Goal: Register for event/course

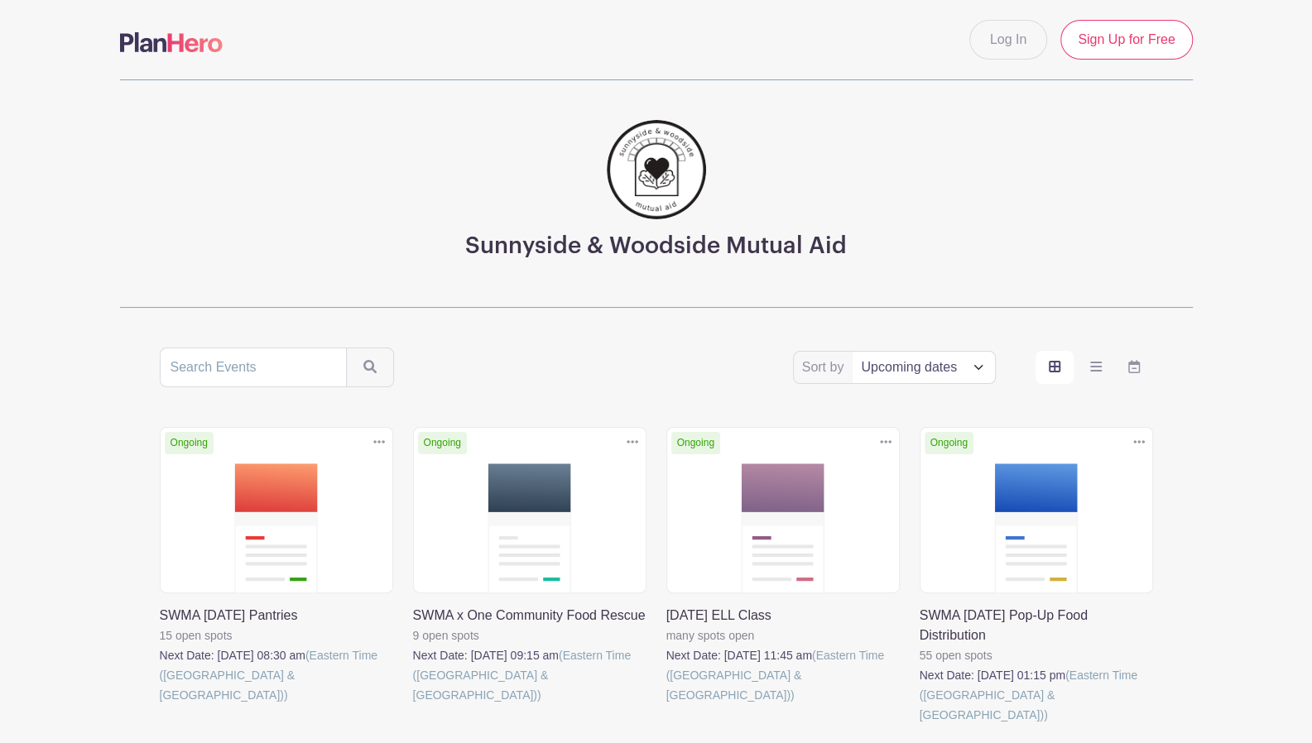
click at [413, 705] on link at bounding box center [413, 705] width 0 height 0
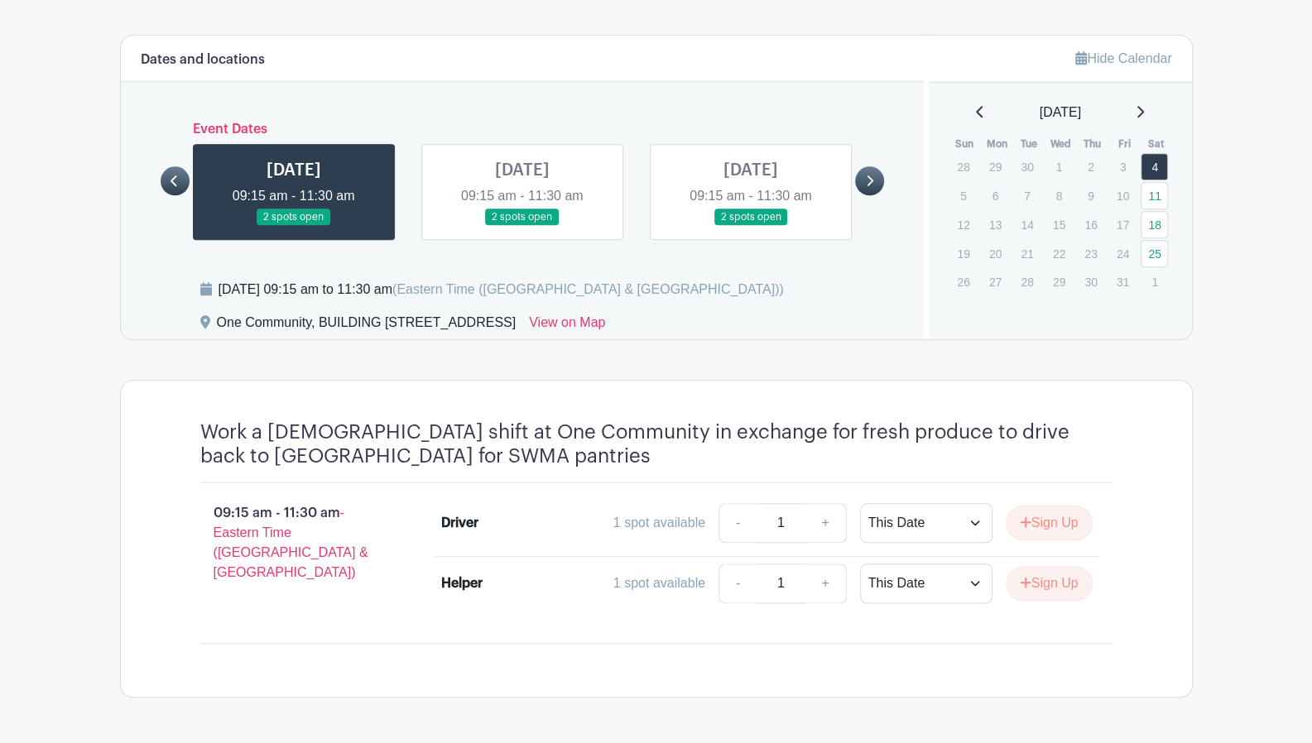
scroll to position [906, 0]
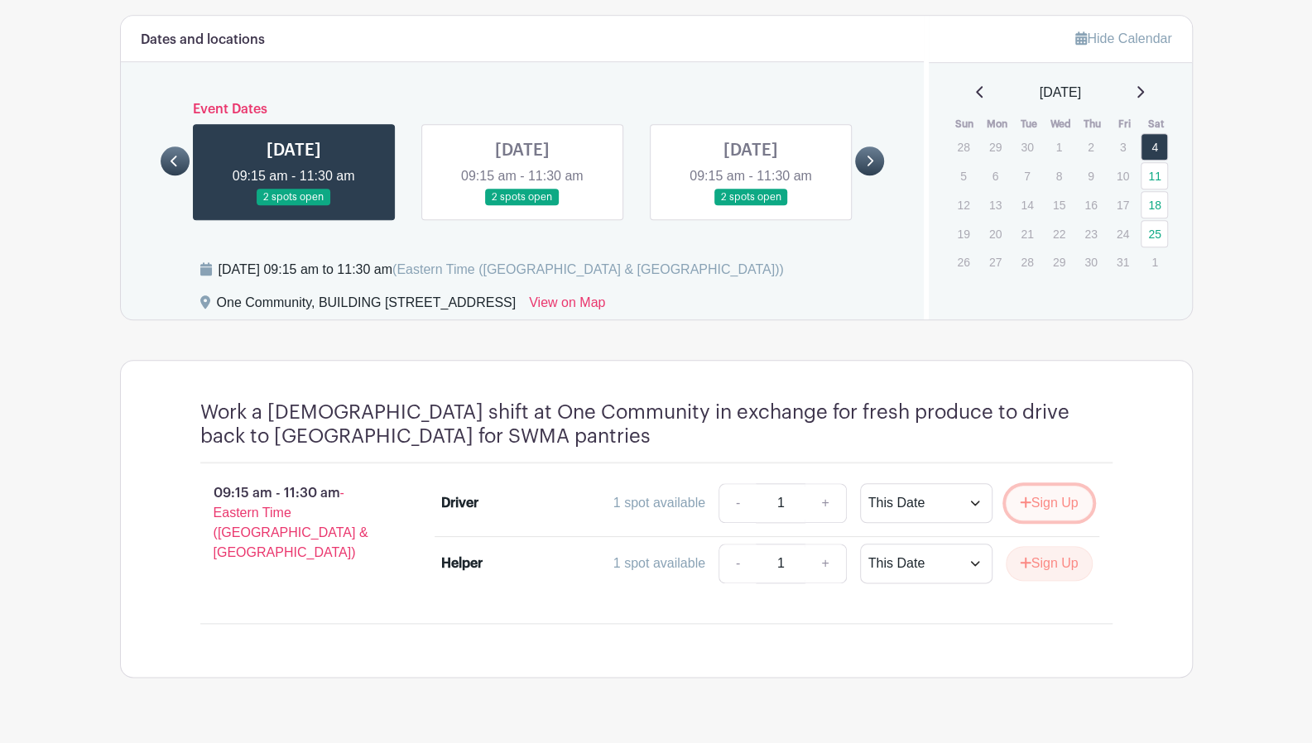
click at [1042, 486] on button "Sign Up" at bounding box center [1049, 503] width 87 height 35
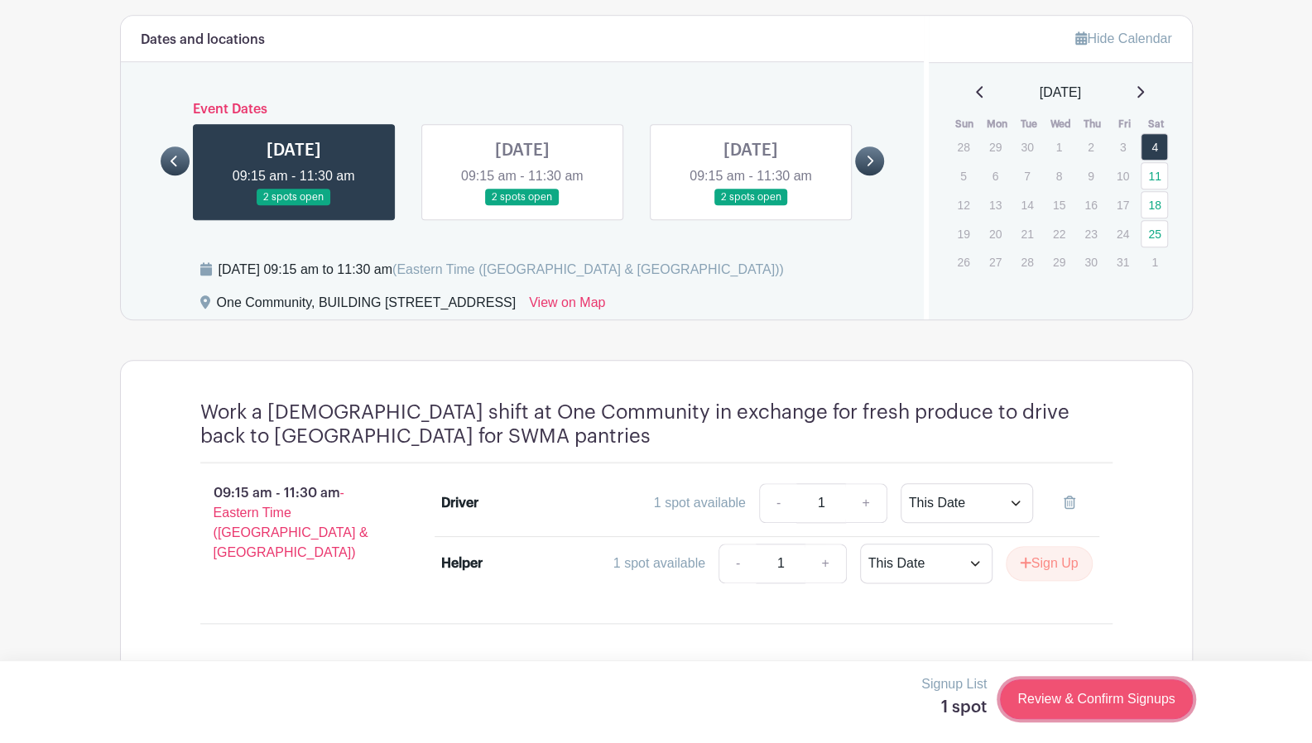
click at [1083, 701] on link "Review & Confirm Signups" at bounding box center [1096, 700] width 192 height 40
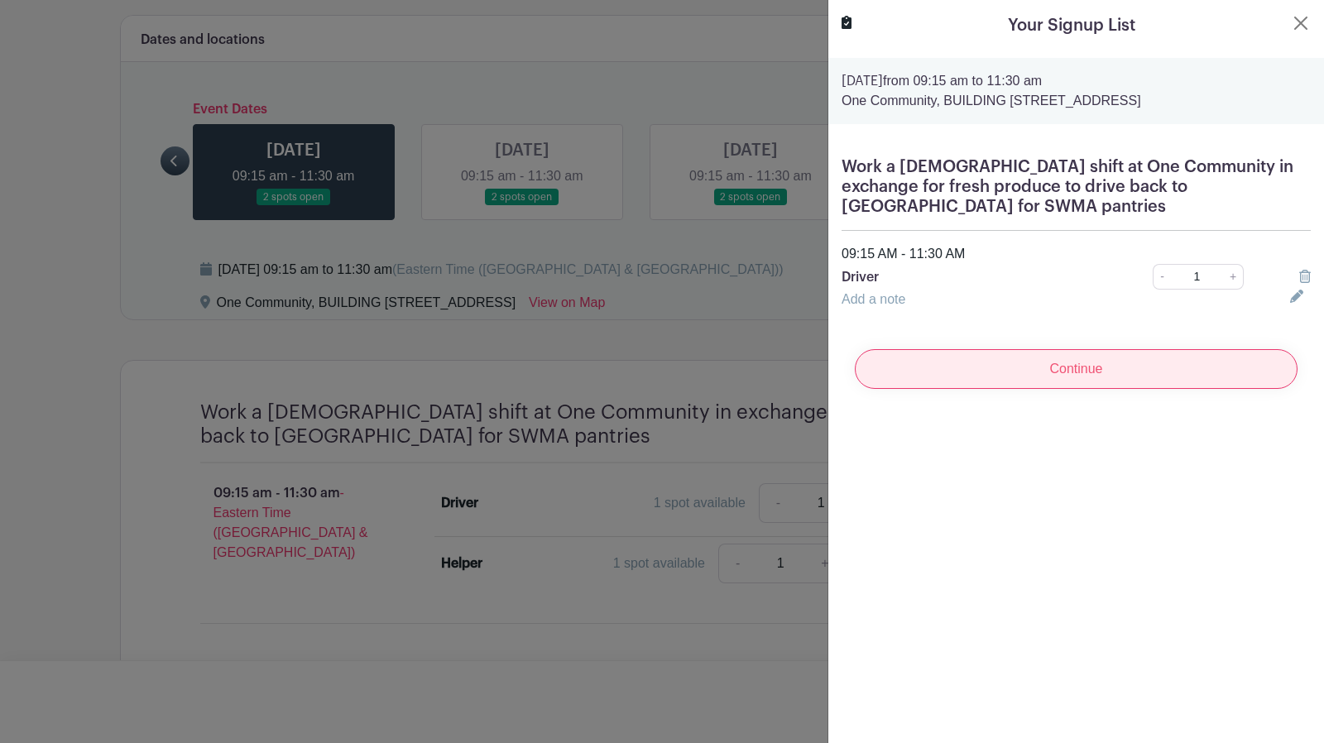
click at [1047, 349] on input "Continue" at bounding box center [1076, 369] width 443 height 40
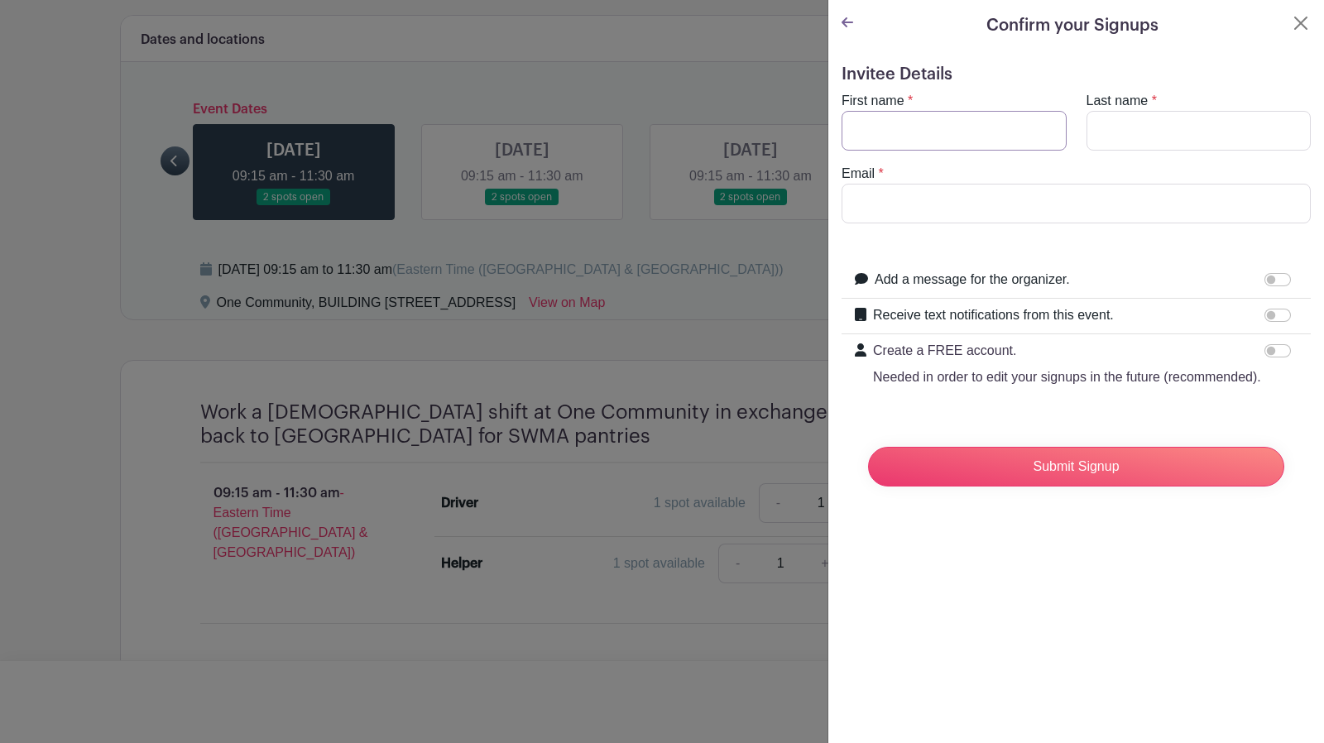
click at [919, 147] on input "First name" at bounding box center [954, 131] width 225 height 40
type input "Mark"
type input "[PERSON_NAME]"
type input "[EMAIL_ADDRESS][DOMAIN_NAME]"
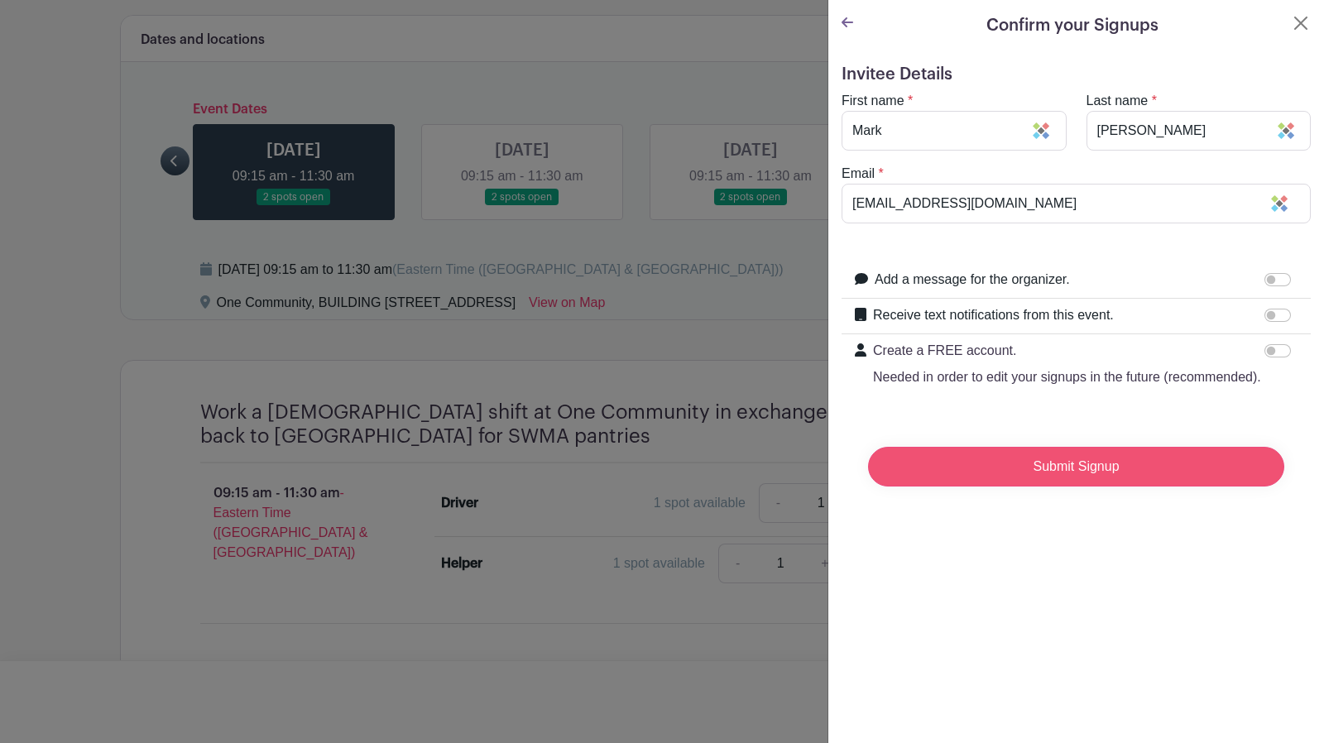
click at [1044, 476] on input "Submit Signup" at bounding box center [1076, 467] width 416 height 40
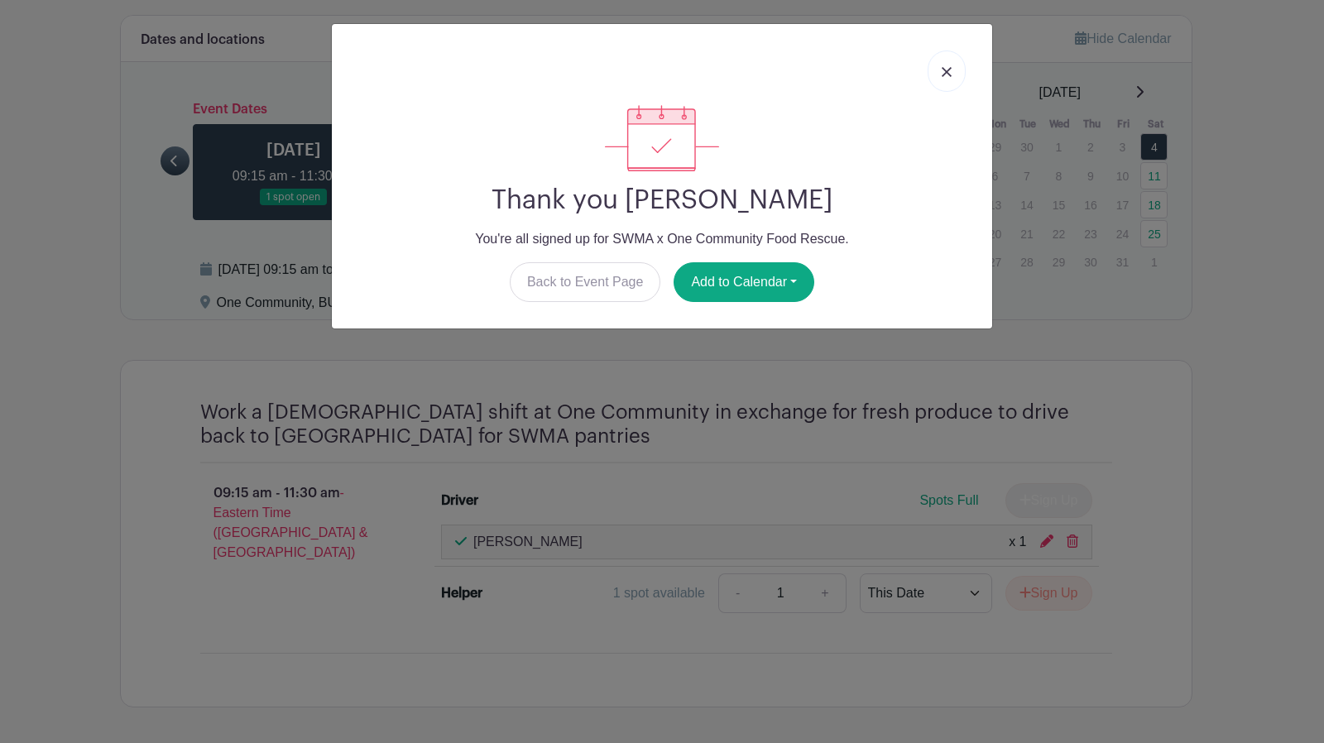
click at [952, 62] on link at bounding box center [947, 70] width 38 height 41
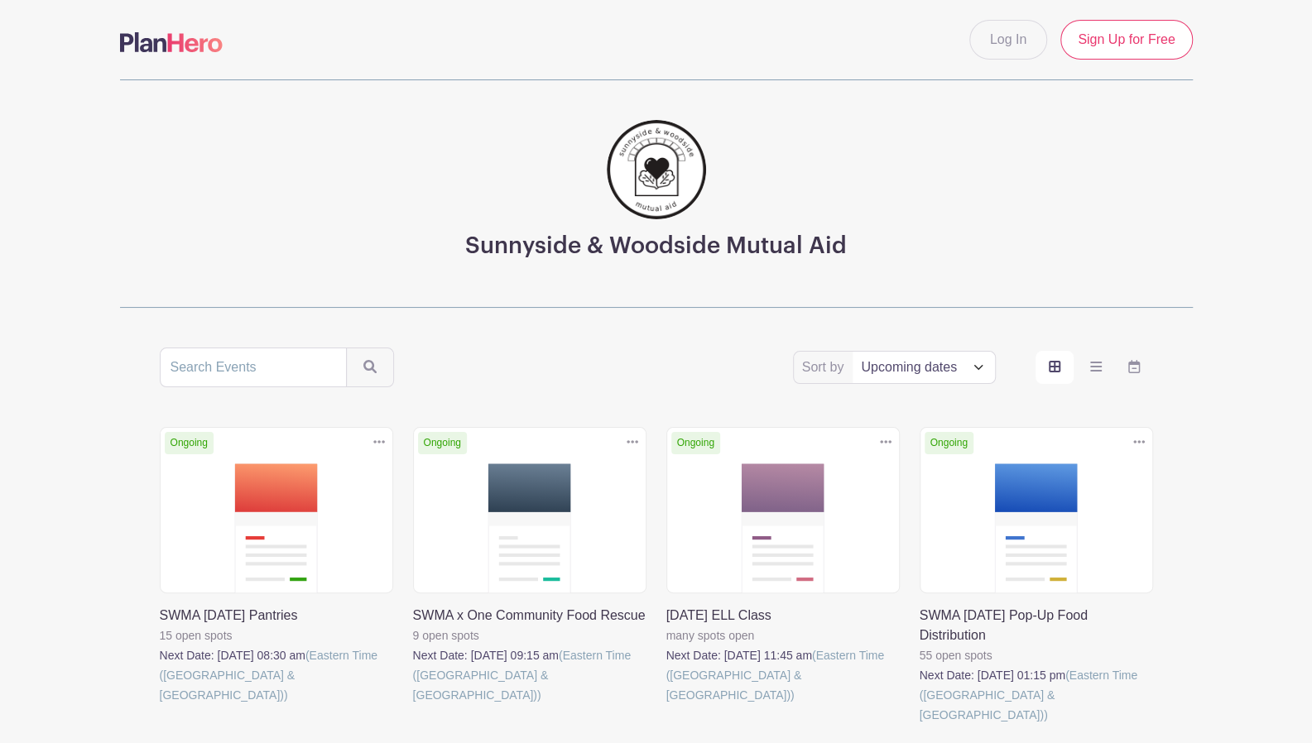
click at [160, 705] on link at bounding box center [160, 705] width 0 height 0
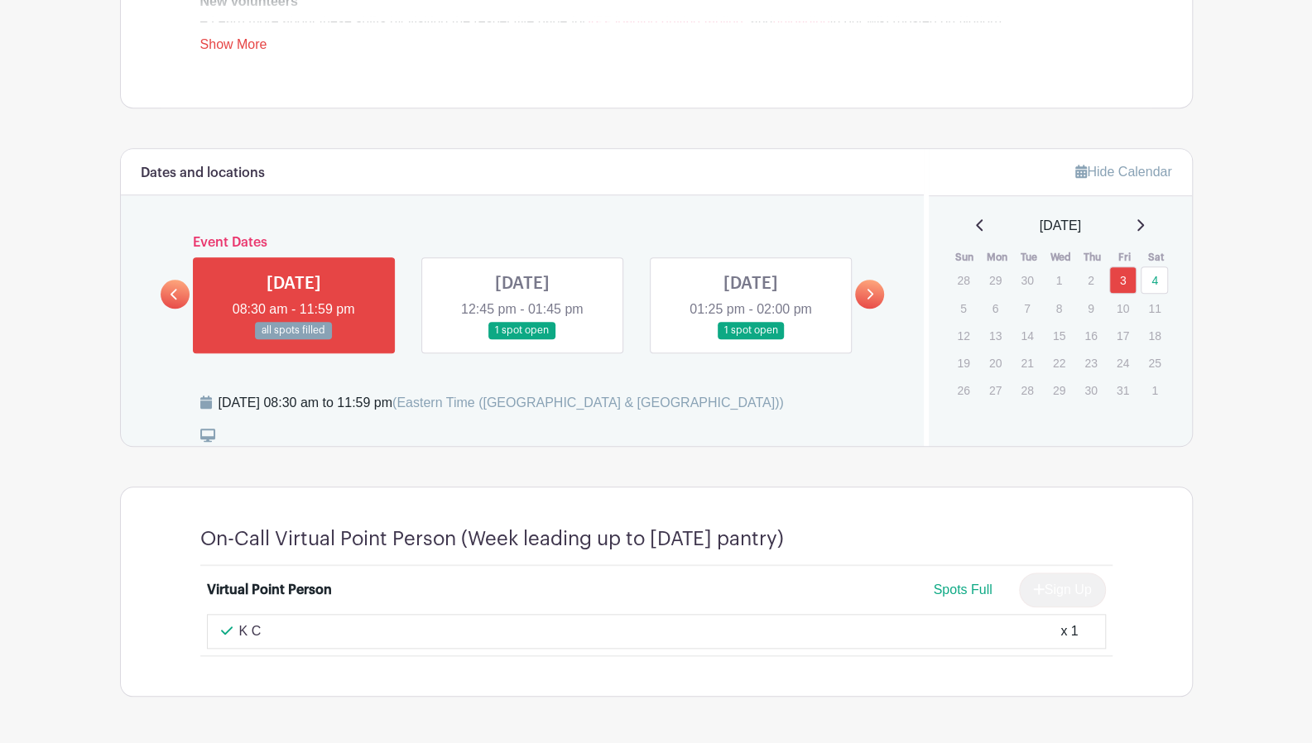
scroll to position [747, 0]
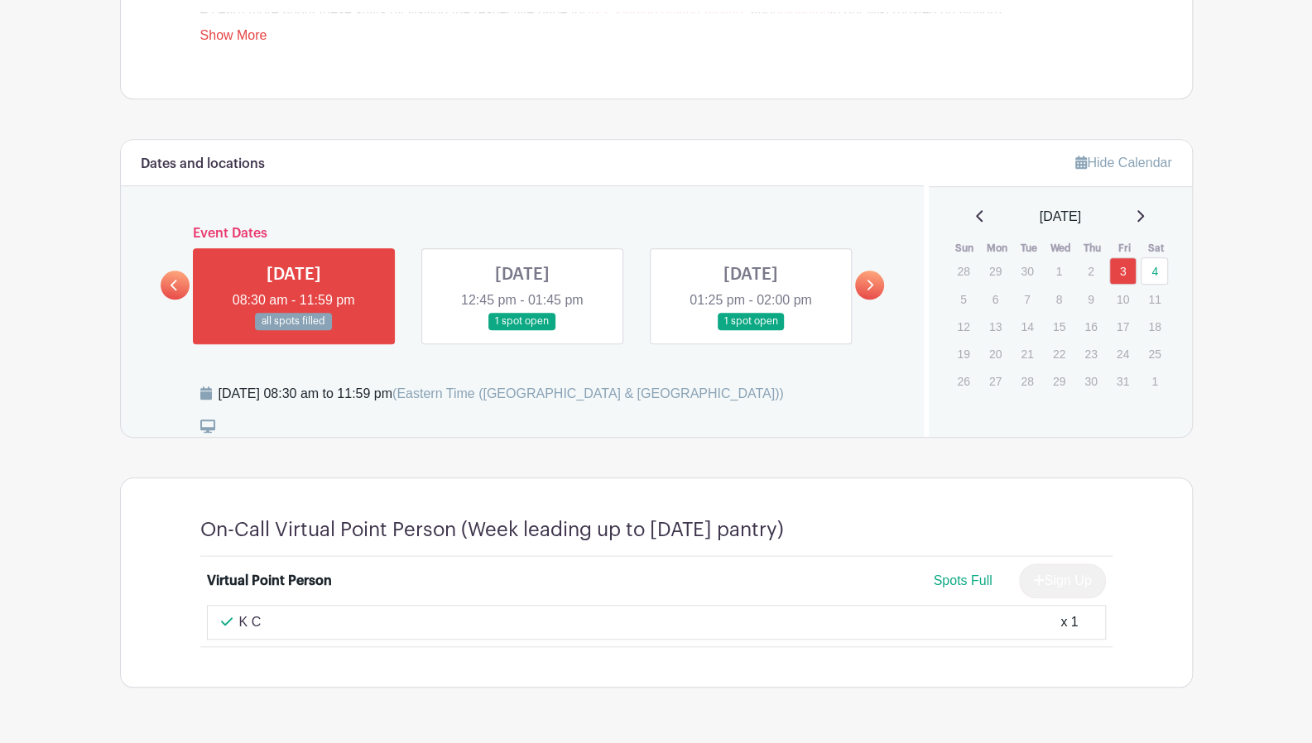
click at [522, 330] on link at bounding box center [522, 330] width 0 height 0
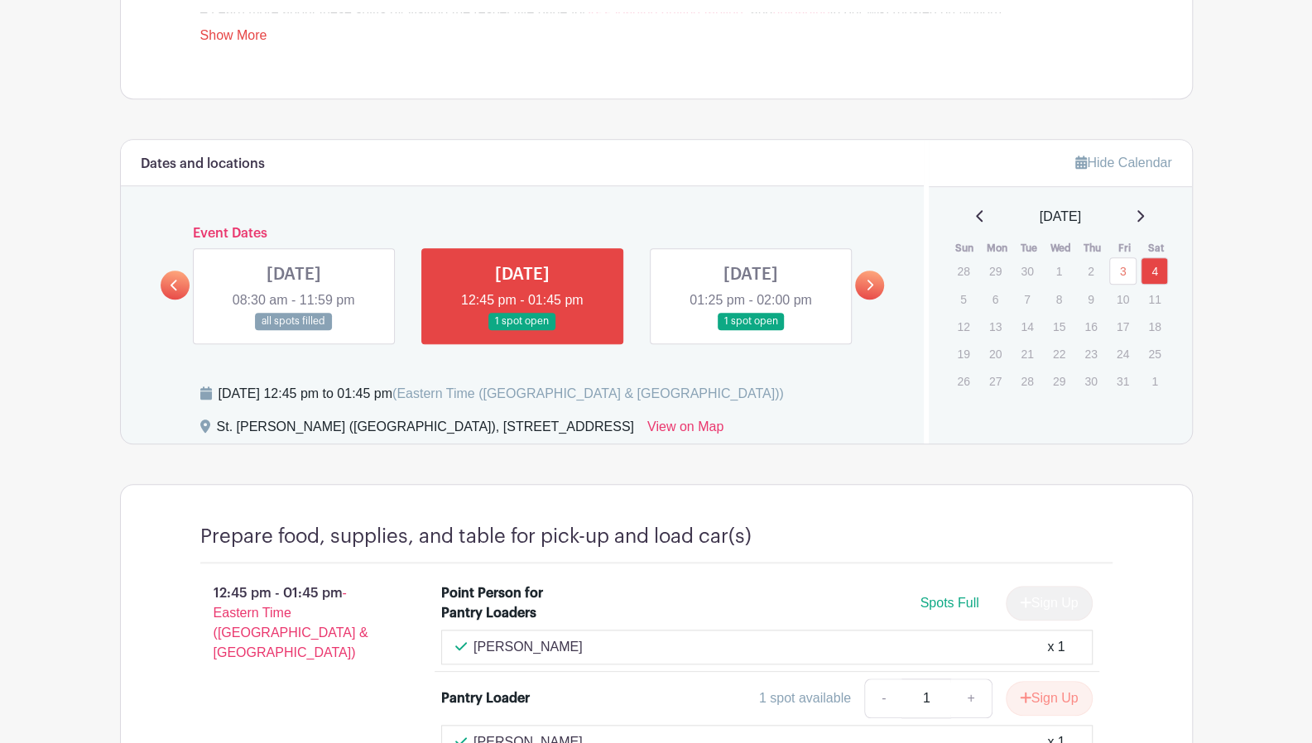
click at [1002, 394] on div "Hide Calendar [DATE] Sun Mon Tue Wed Thu Fri Sat 28 29 30 1 2 3 4 5 6 7 8 9 10 …" at bounding box center [1058, 292] width 268 height 304
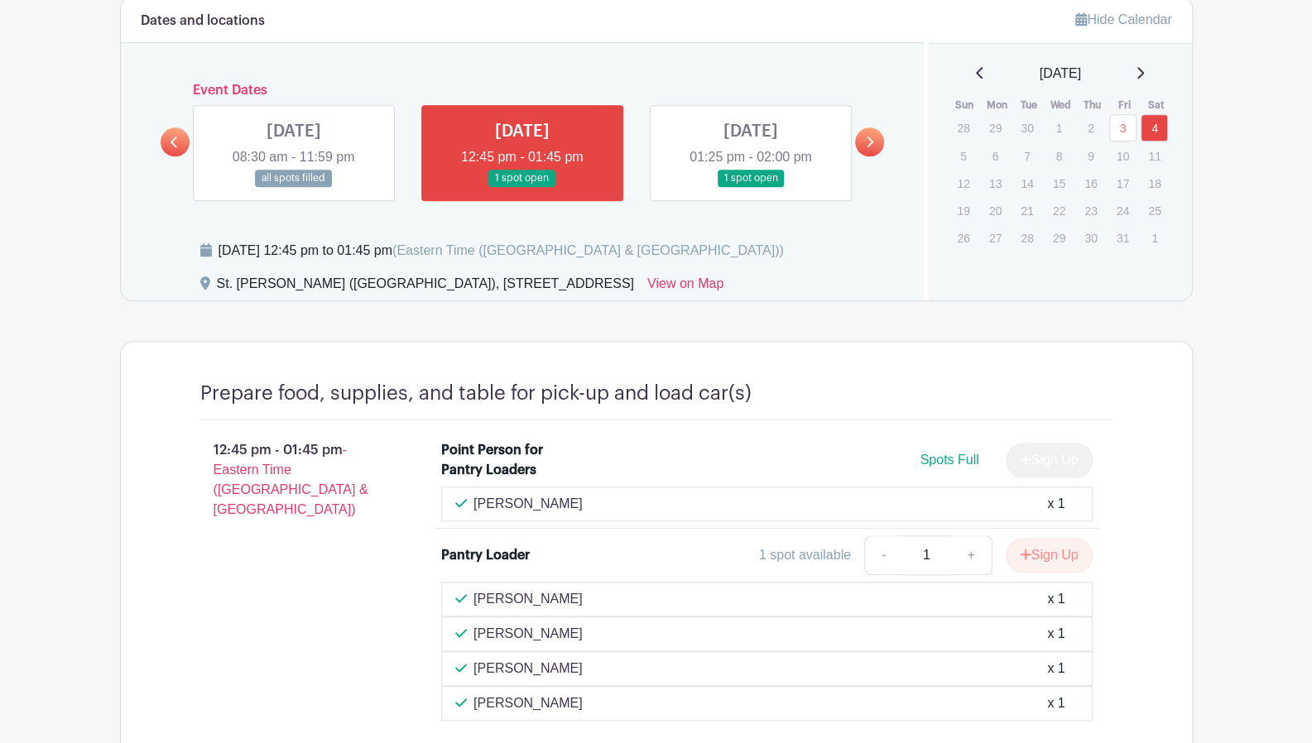
scroll to position [880, 0]
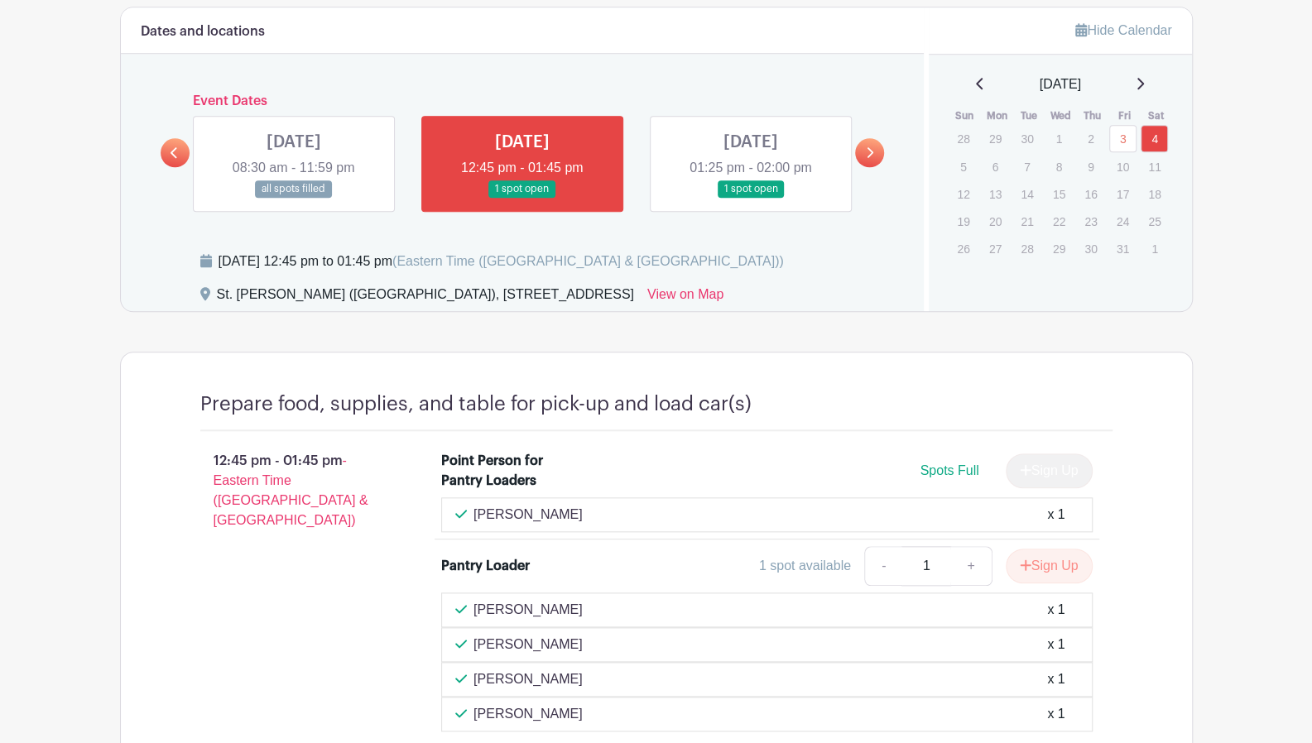
click at [751, 198] on link at bounding box center [751, 198] width 0 height 0
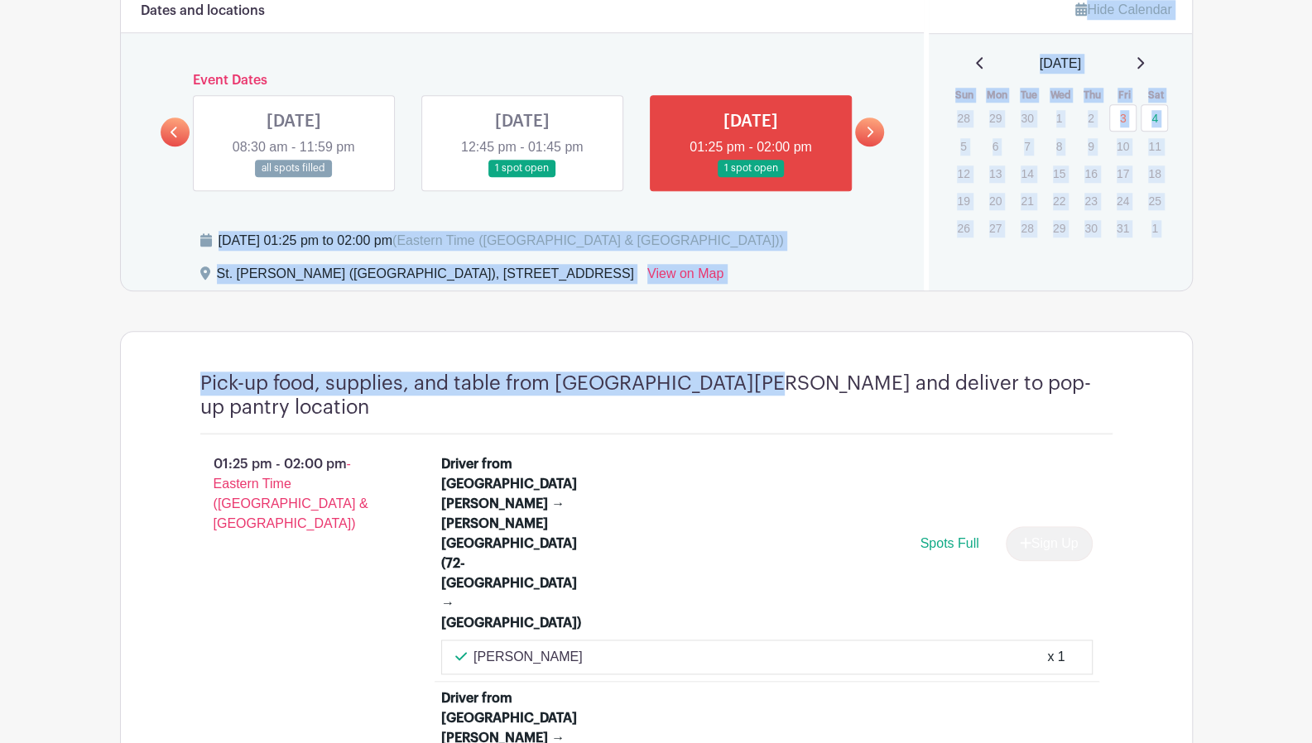
scroll to position [890, 0]
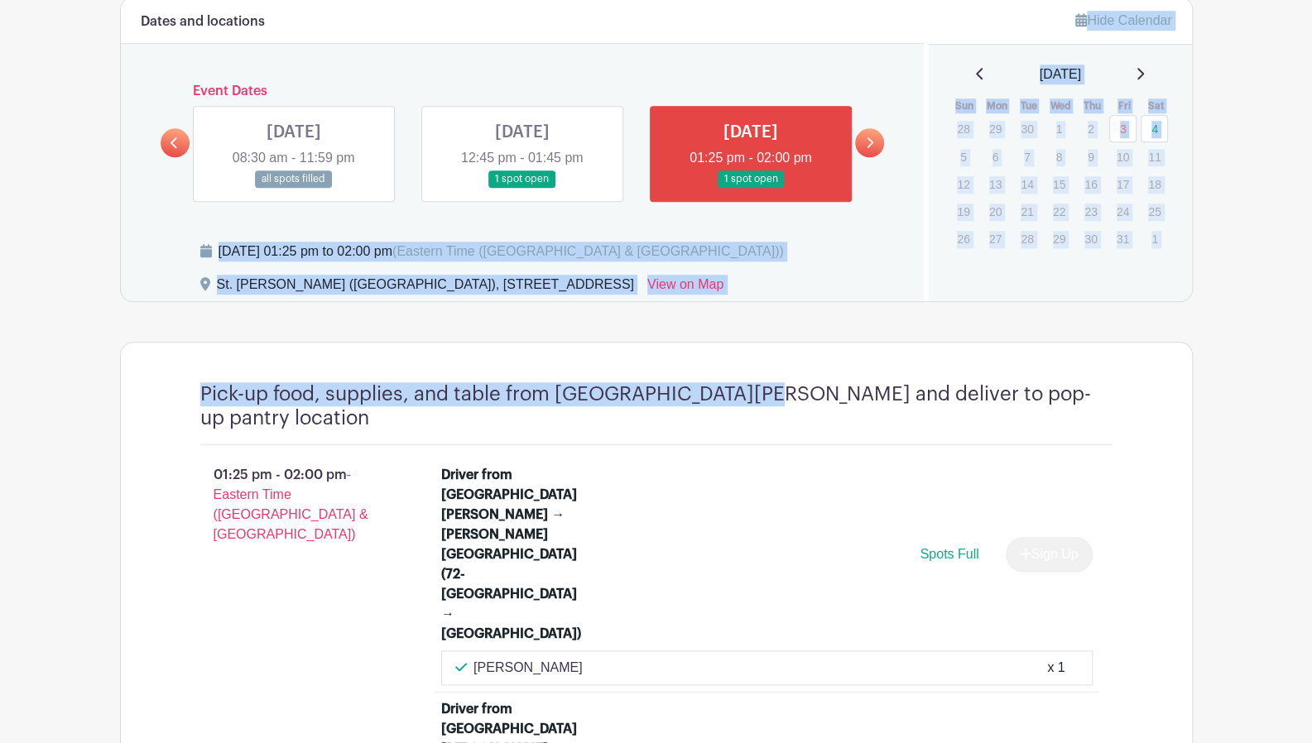
click at [738, 138] on div "Dates and locations Event Dates [DATE] 08:30 am - 11:59 pm all spots filled [DA…" at bounding box center [523, 150] width 804 height 304
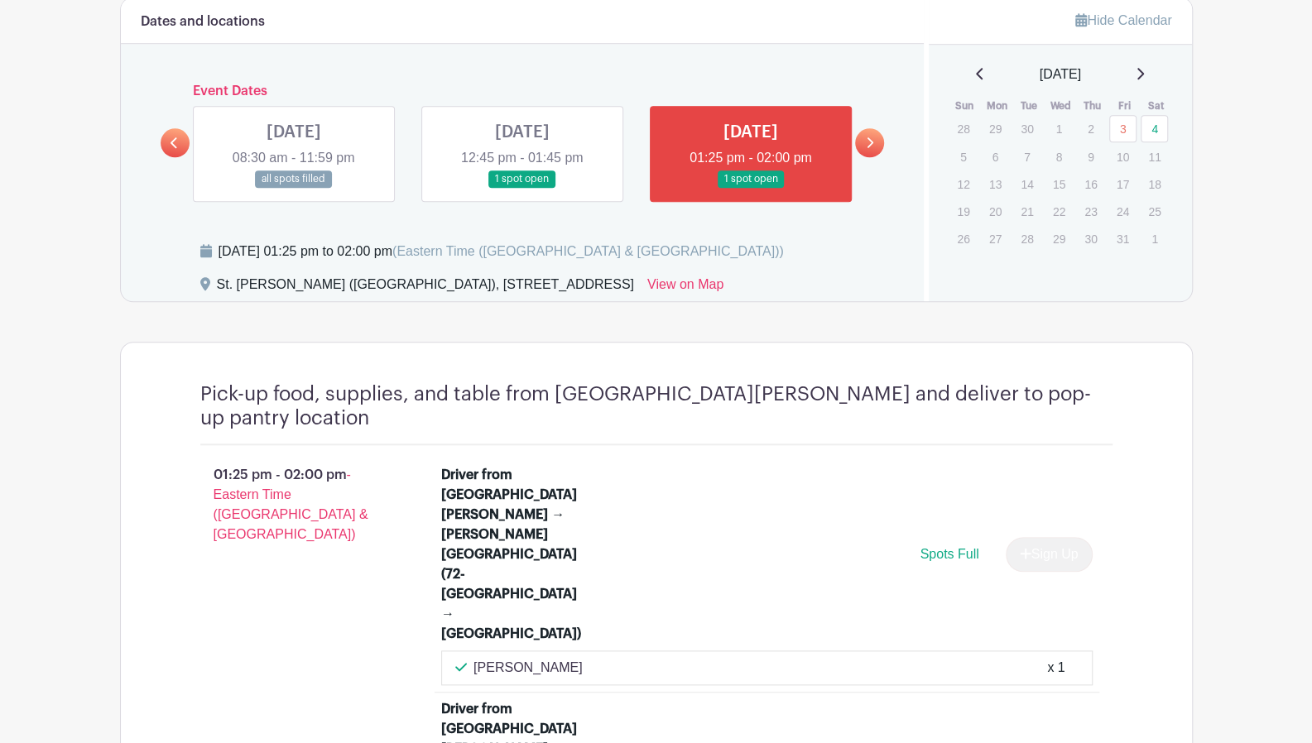
click at [737, 80] on div "Dates and locations Event Dates [DATE] 08:30 am - 11:59 pm all spots filled [DA…" at bounding box center [523, 150] width 804 height 304
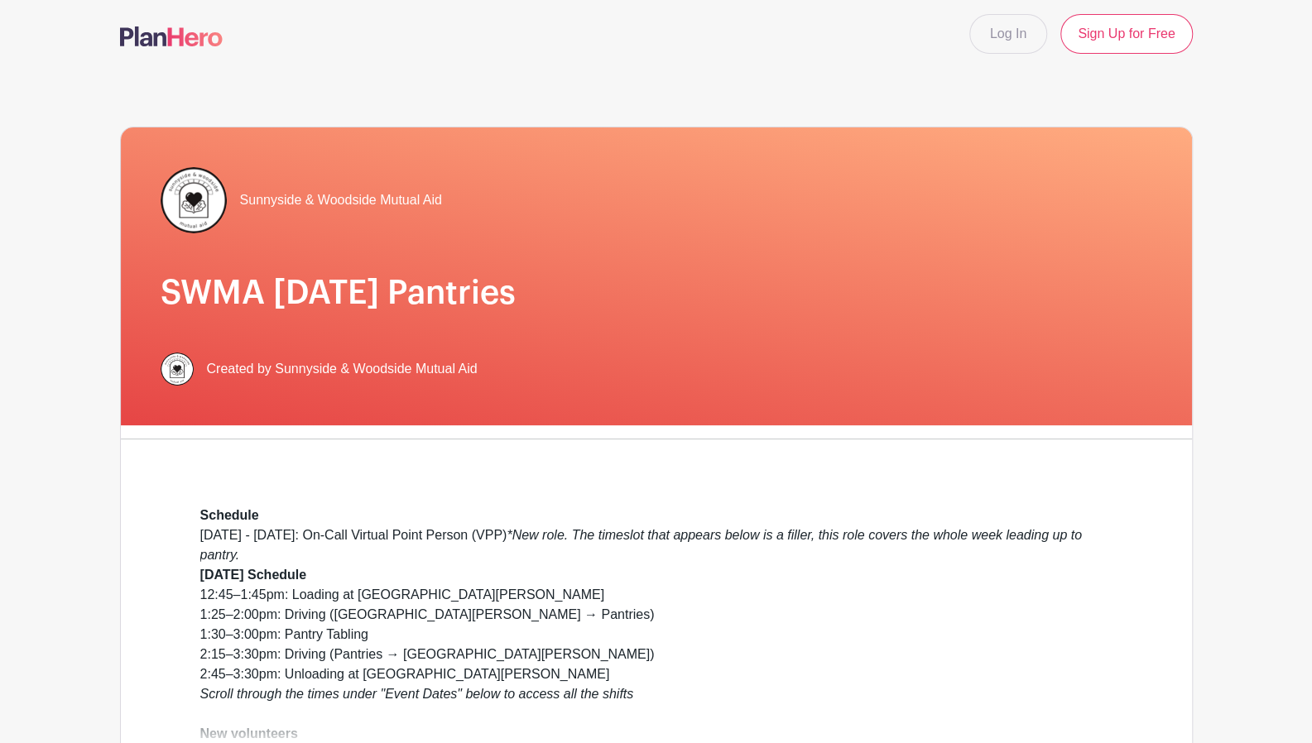
scroll to position [0, 0]
